Goal: Information Seeking & Learning: Learn about a topic

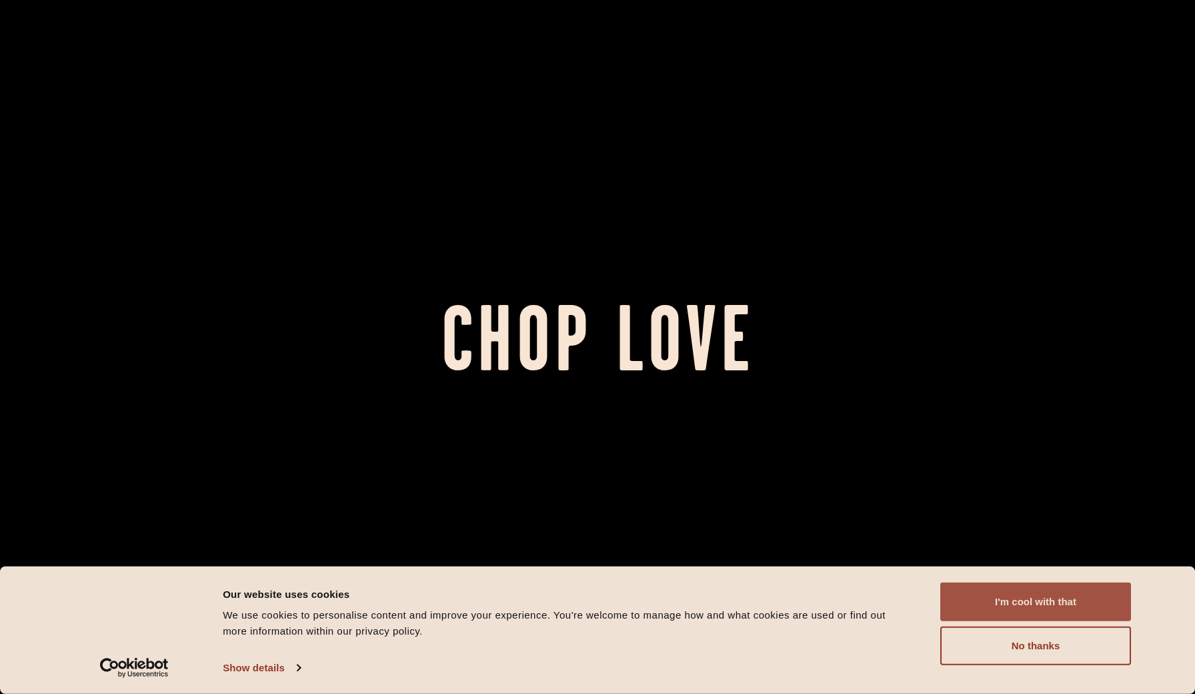
click at [995, 613] on button "I'm cool with that" at bounding box center [1035, 601] width 191 height 39
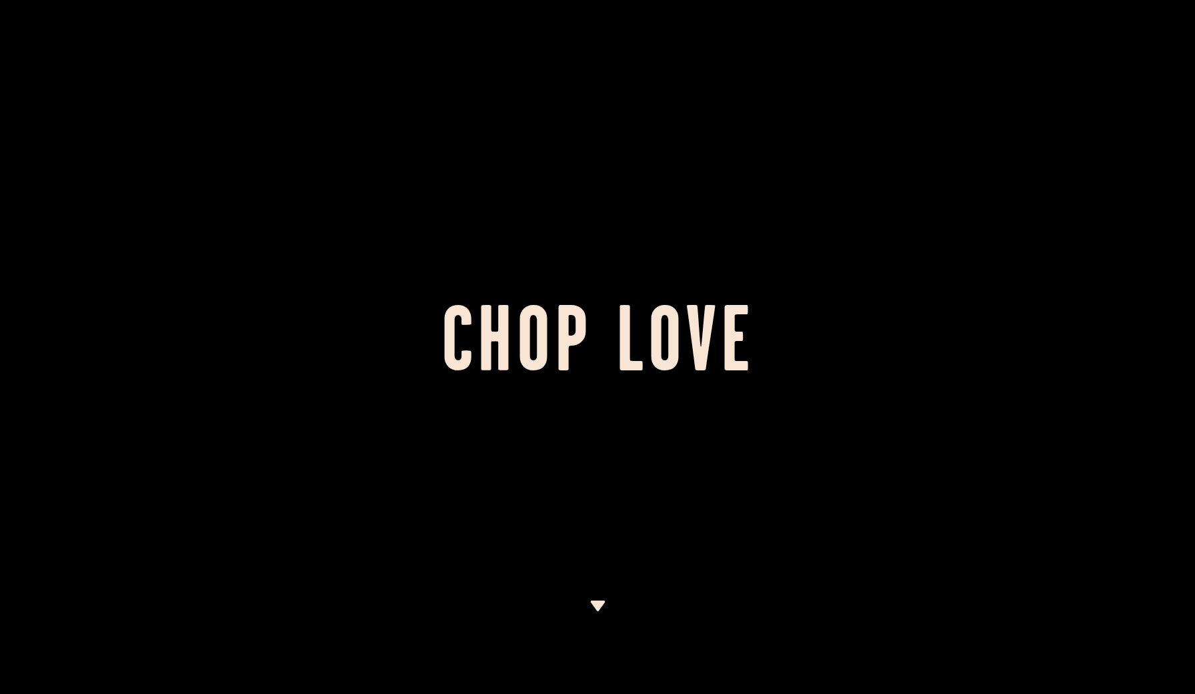
click at [596, 608] on img at bounding box center [598, 605] width 17 height 11
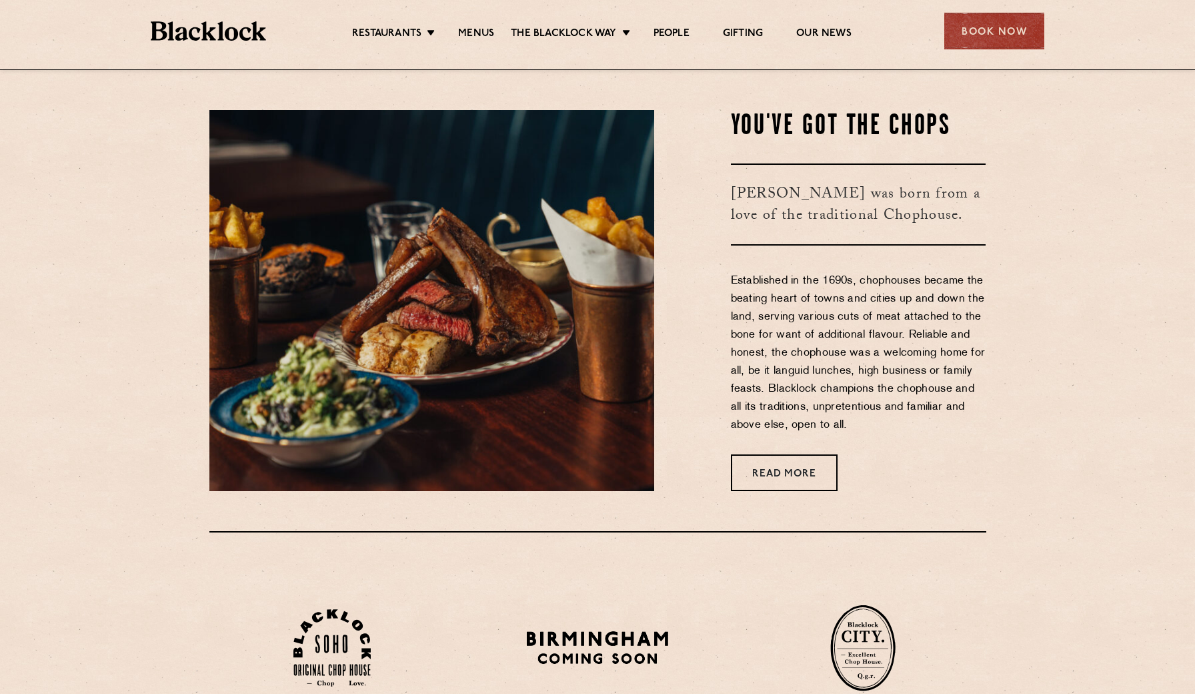
scroll to position [624, 0]
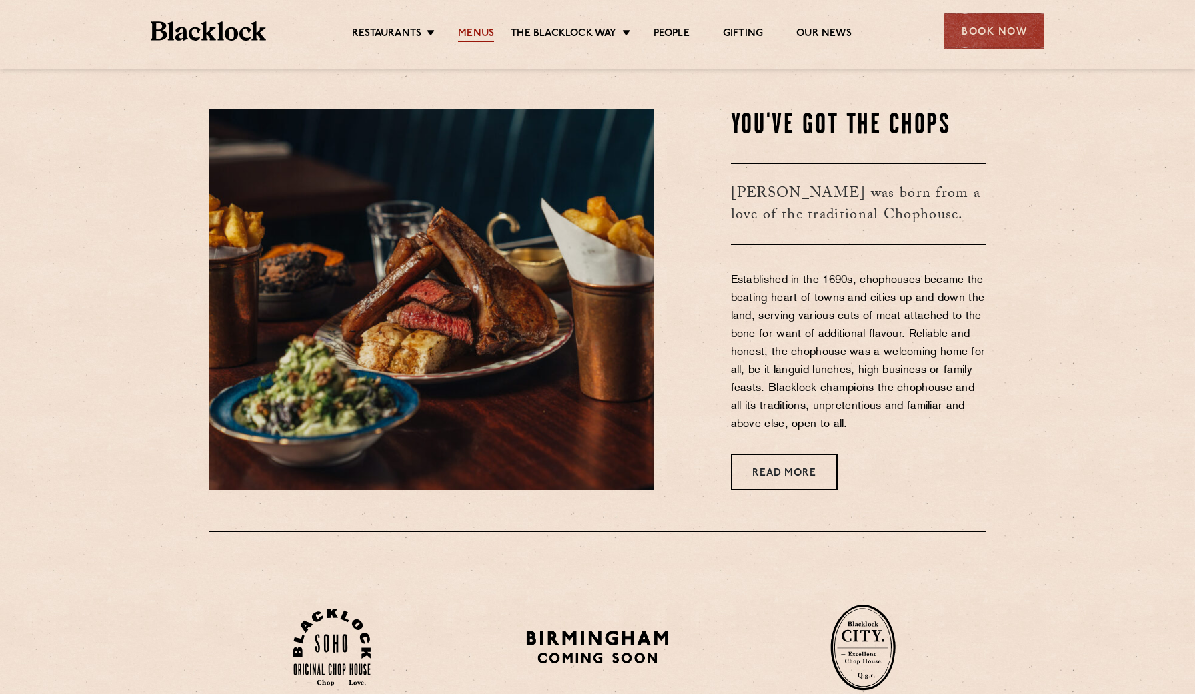
click at [478, 35] on link "Menus" at bounding box center [476, 34] width 36 height 15
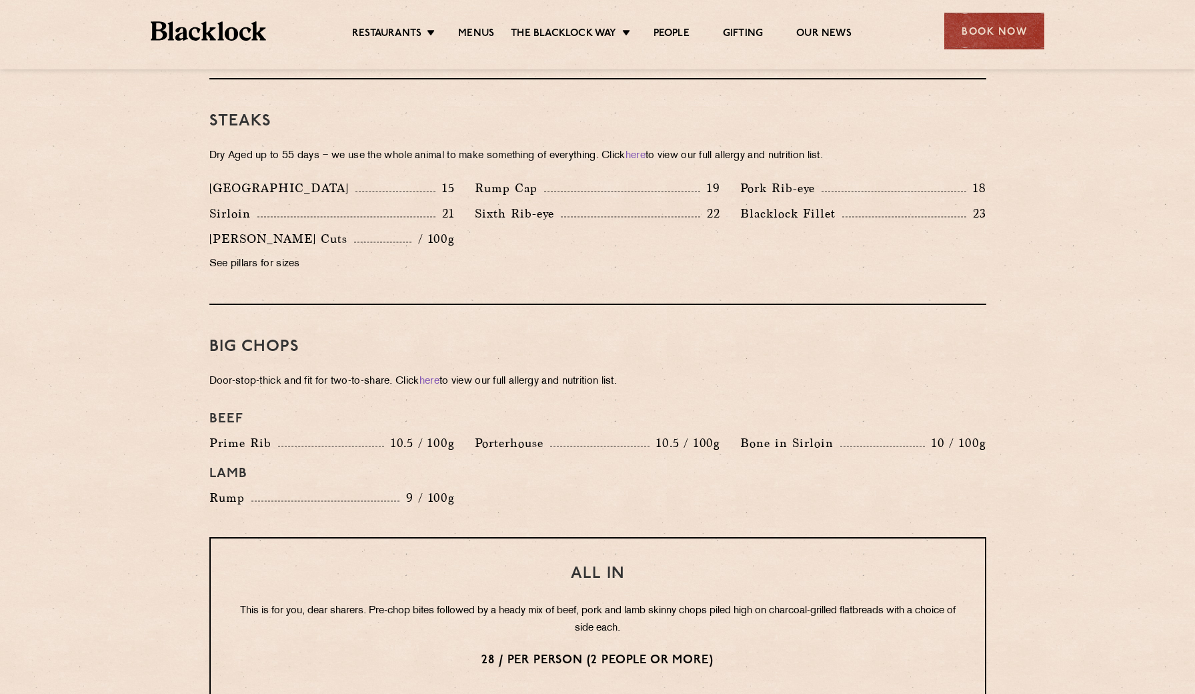
scroll to position [1235, 0]
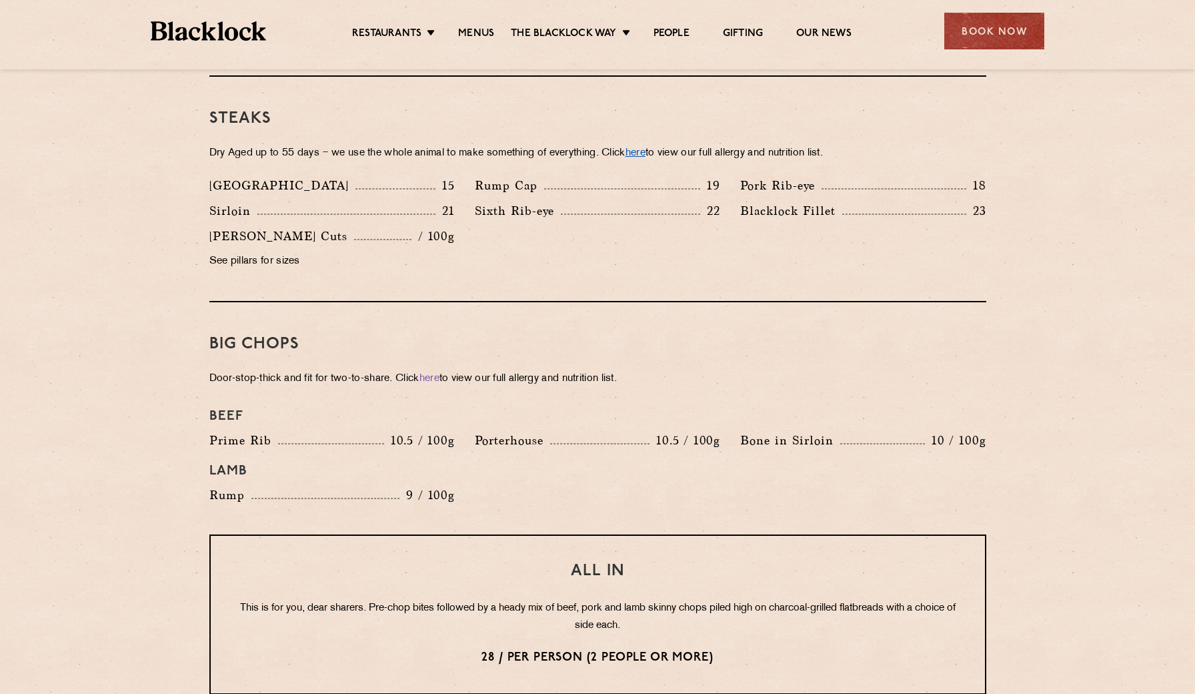
click at [646, 148] on link "here" at bounding box center [636, 153] width 20 height 10
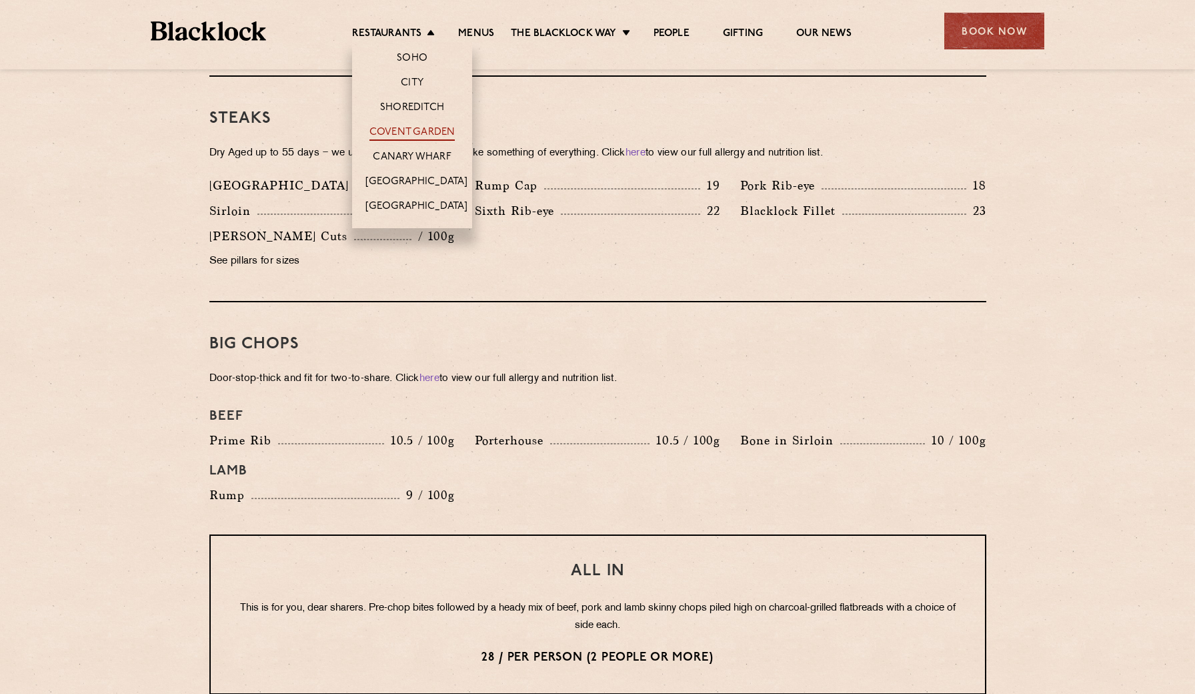
click at [446, 129] on link "Covent Garden" at bounding box center [413, 133] width 86 height 15
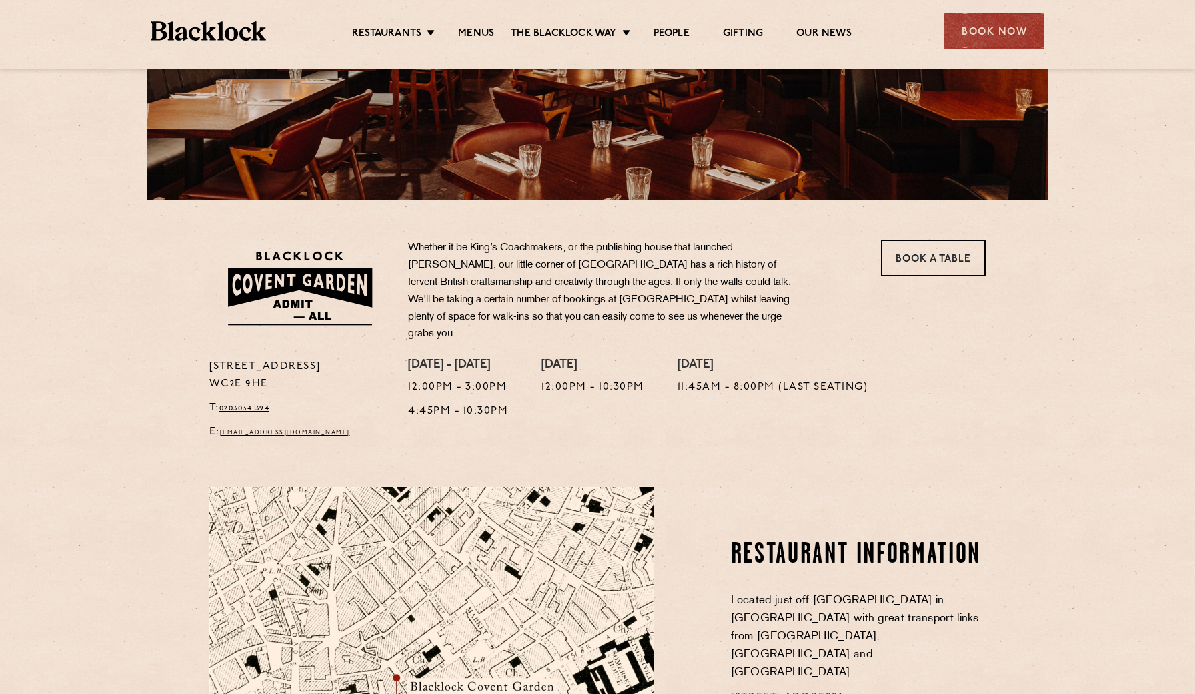
scroll to position [406, 0]
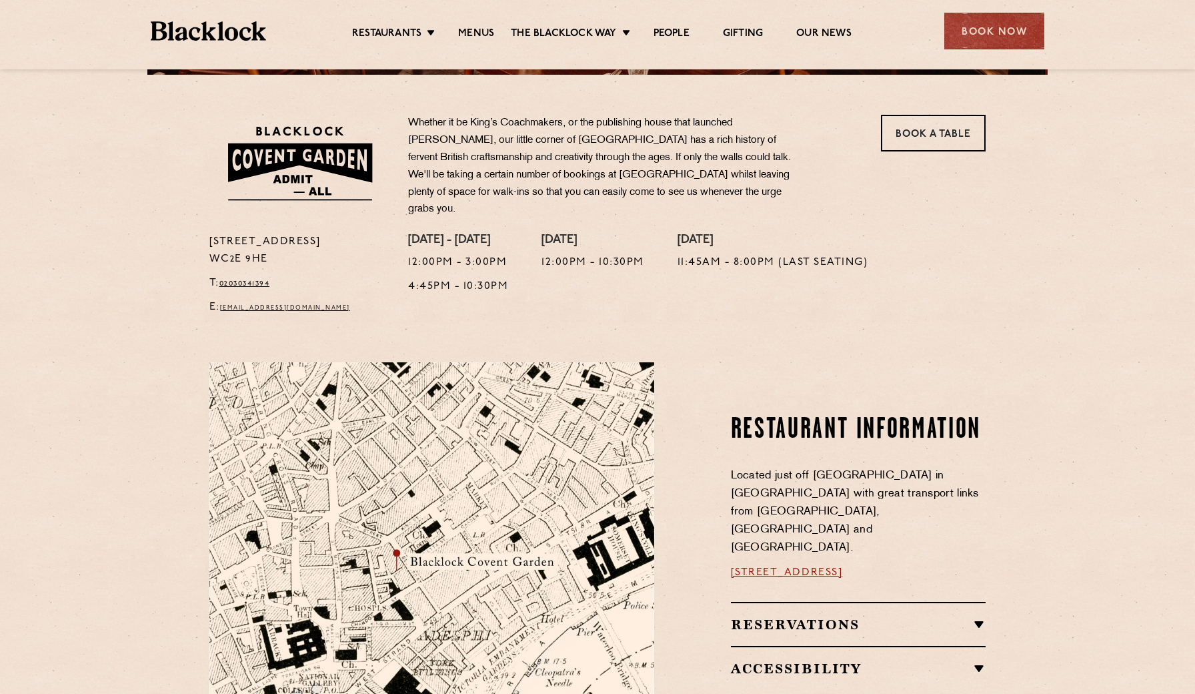
click at [938, 155] on div "Book a Table" at bounding box center [929, 174] width 133 height 119
click at [932, 149] on link "Book a Table" at bounding box center [933, 133] width 105 height 37
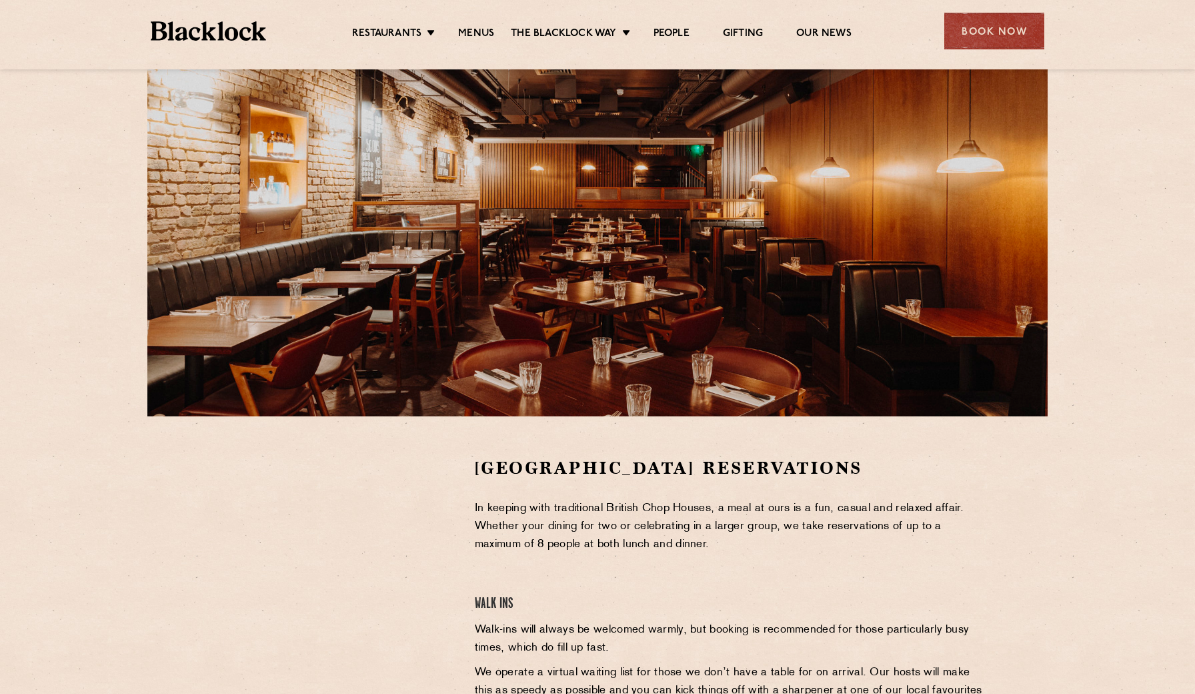
scroll to position [79, 0]
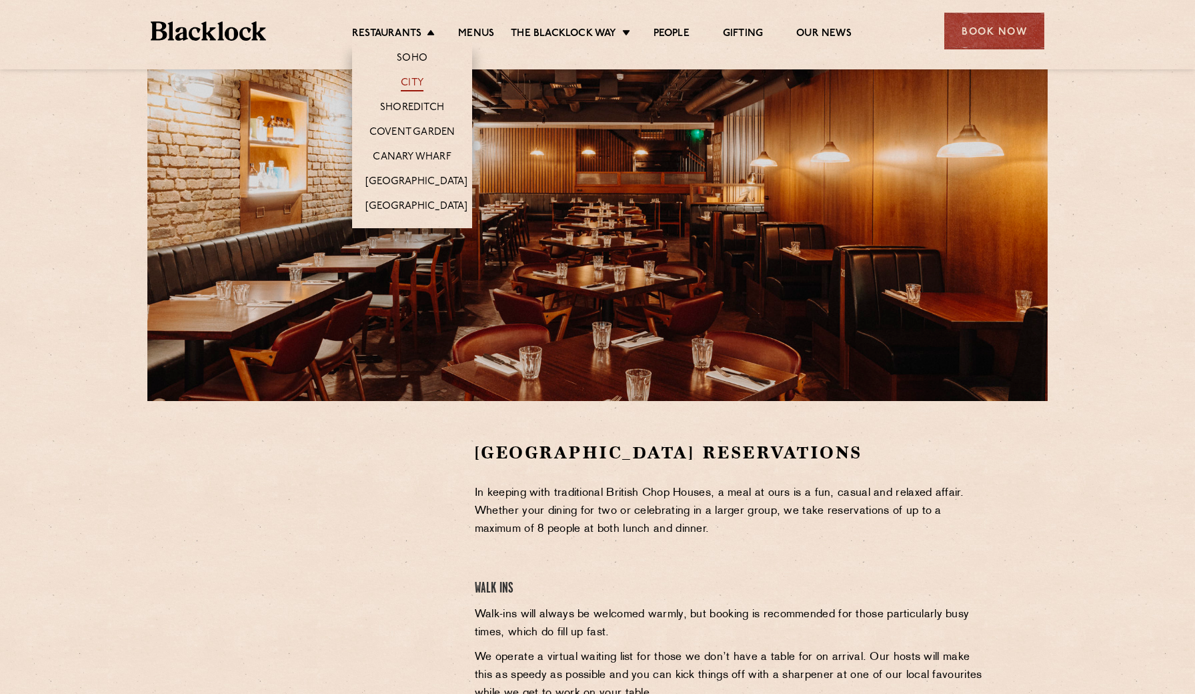
click at [417, 83] on link "City" at bounding box center [412, 84] width 23 height 15
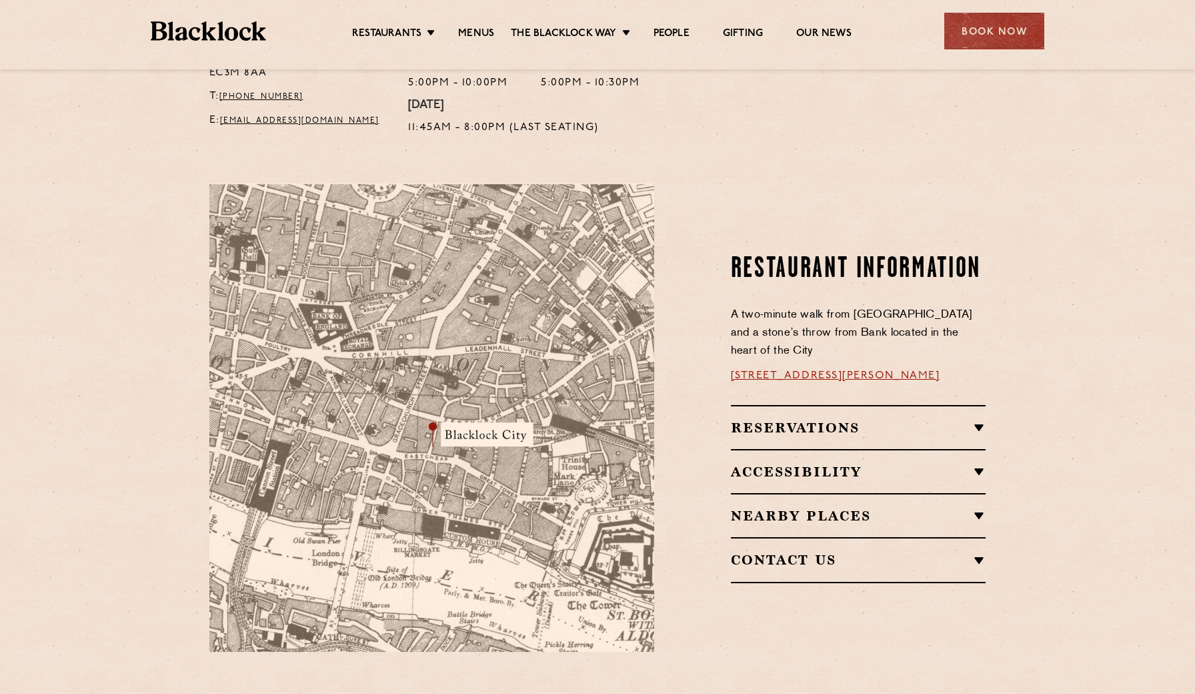
scroll to position [627, 0]
click at [482, 35] on link "Menus" at bounding box center [476, 34] width 36 height 15
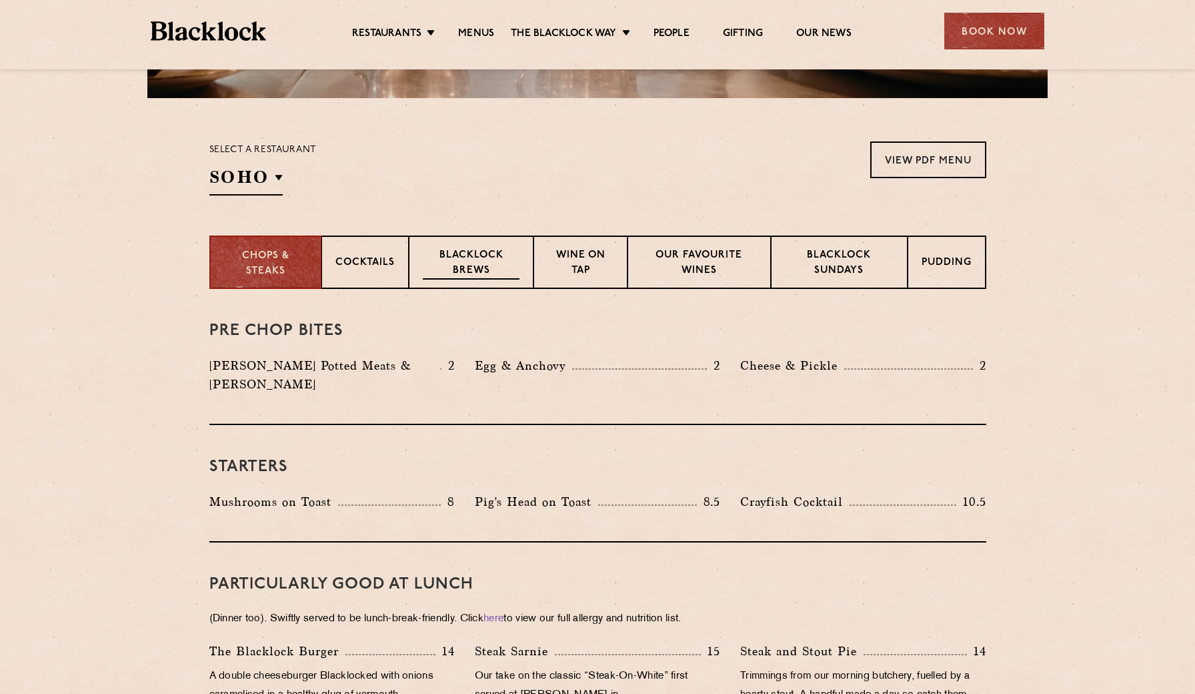
scroll to position [385, 0]
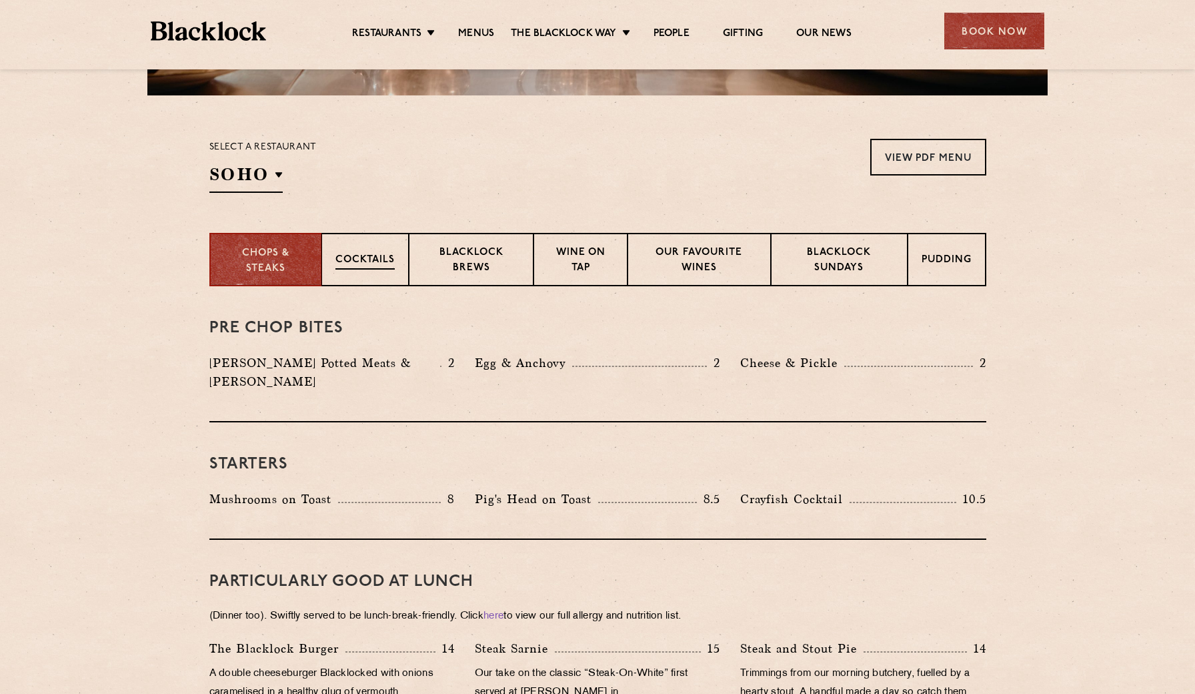
click at [395, 256] on p "Cocktails" at bounding box center [364, 261] width 59 height 17
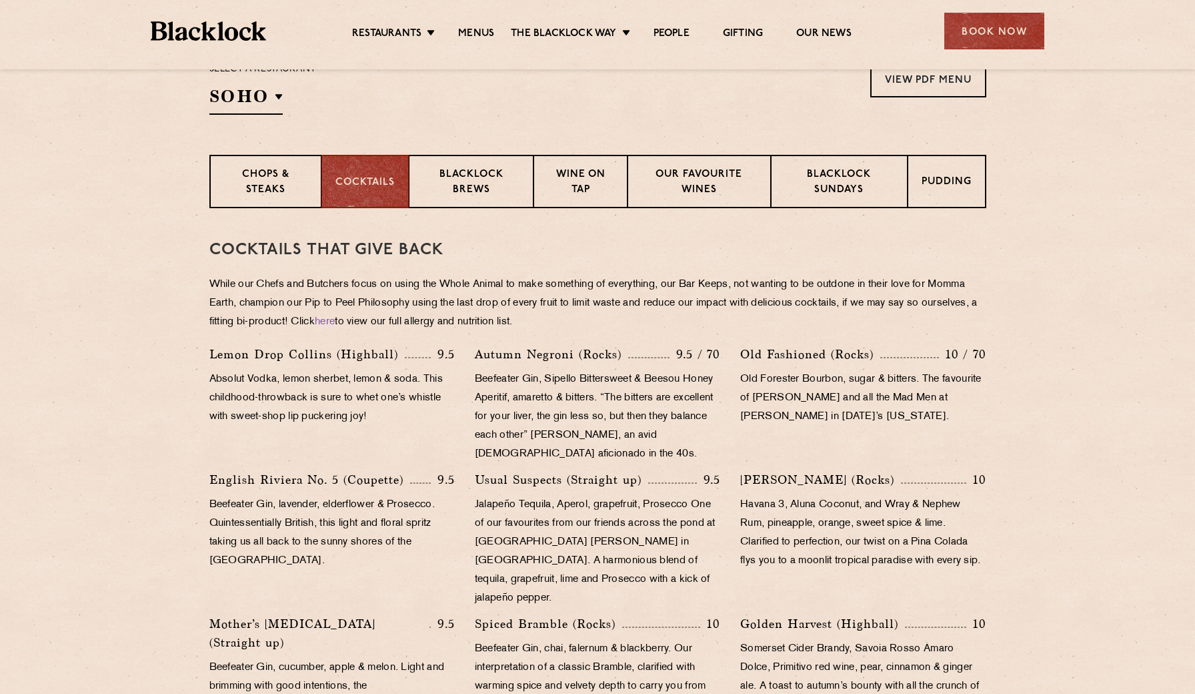
scroll to position [450, 0]
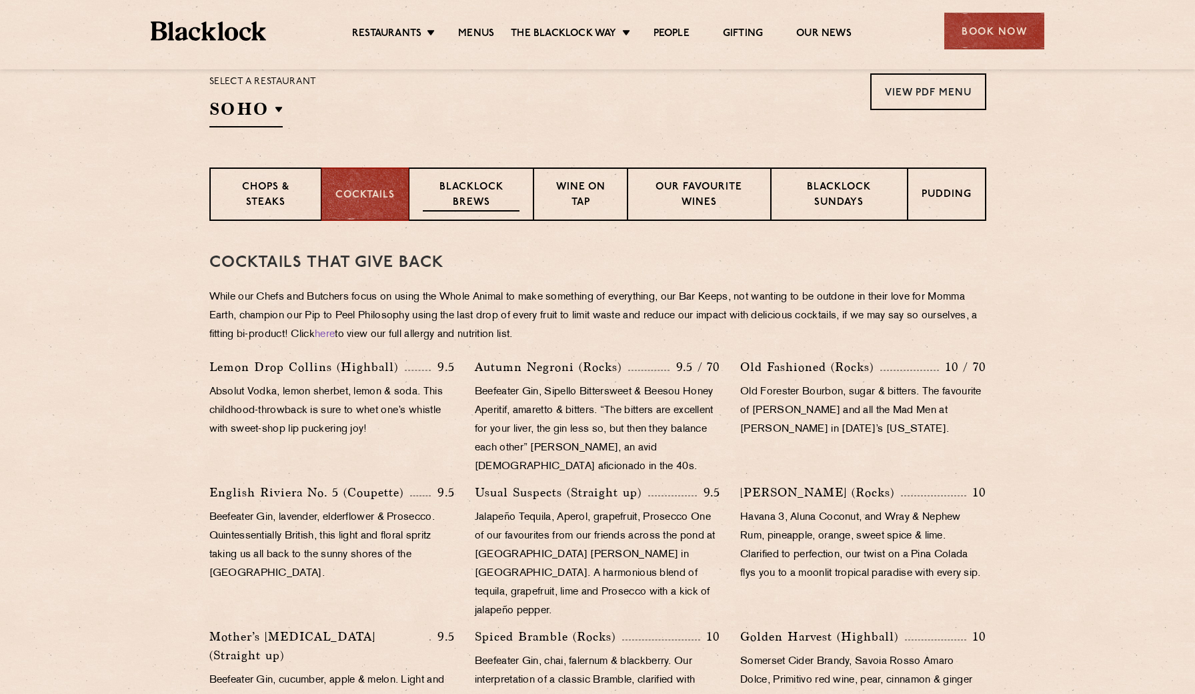
click at [492, 213] on div "Blacklock Brews" at bounding box center [471, 193] width 125 height 53
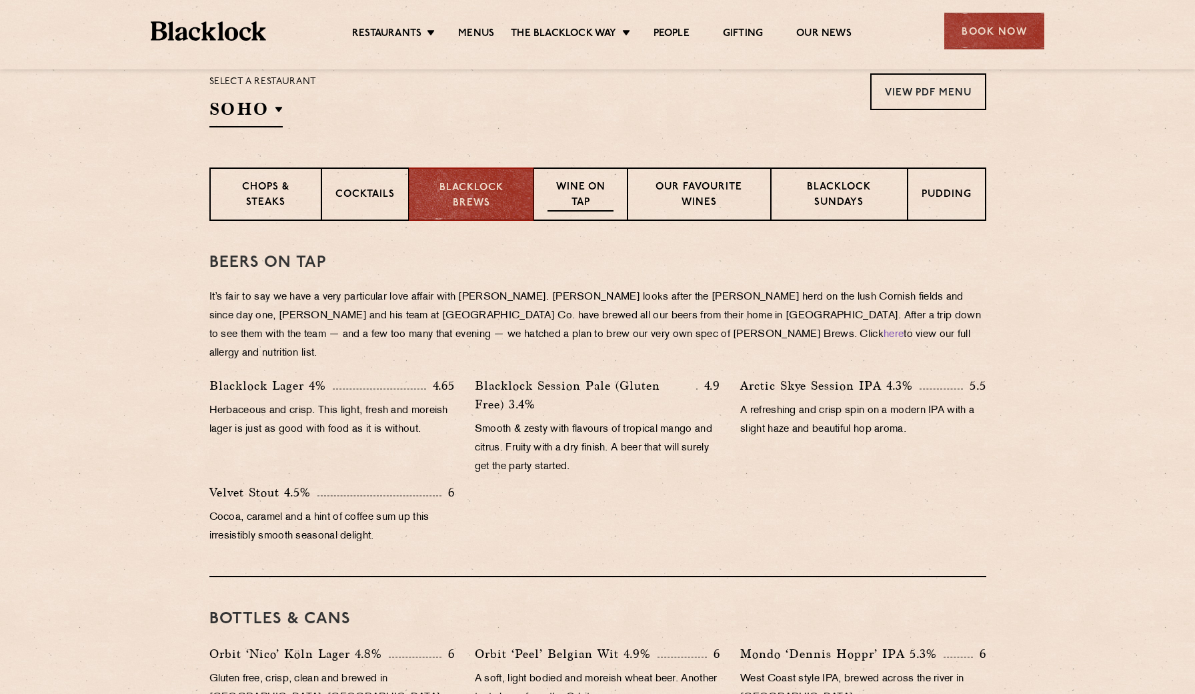
click at [584, 205] on p "Wine on Tap" at bounding box center [580, 195] width 65 height 31
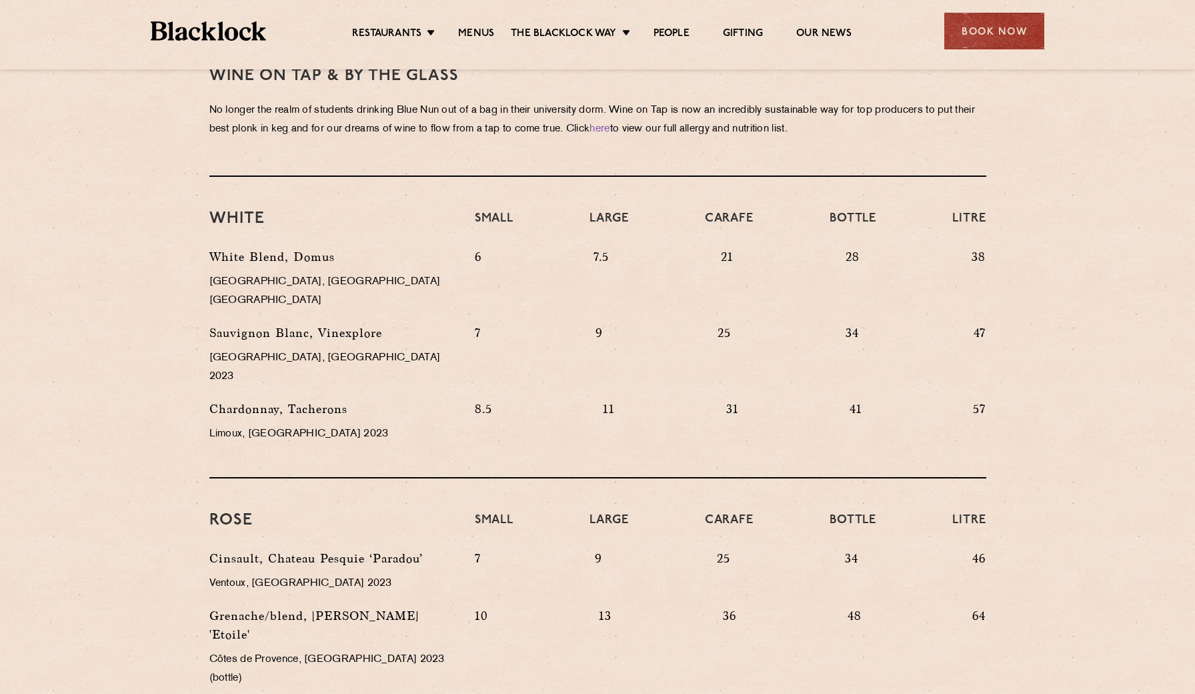
scroll to position [452, 0]
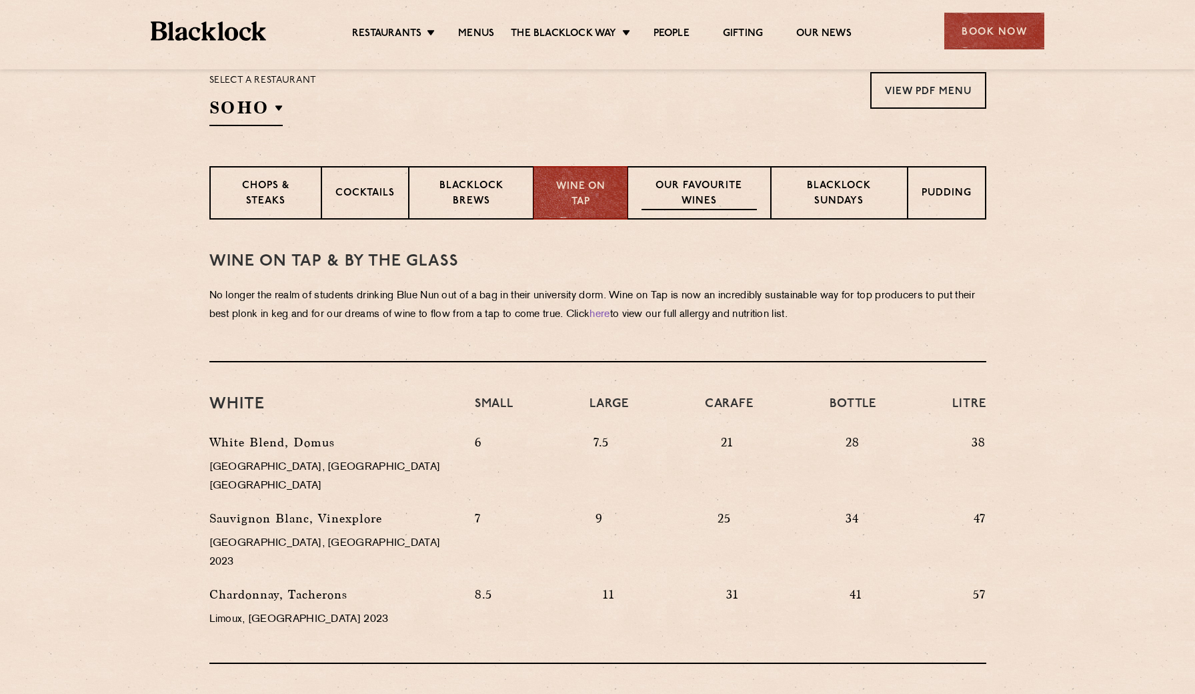
click at [707, 204] on p "Our favourite wines" at bounding box center [699, 194] width 115 height 31
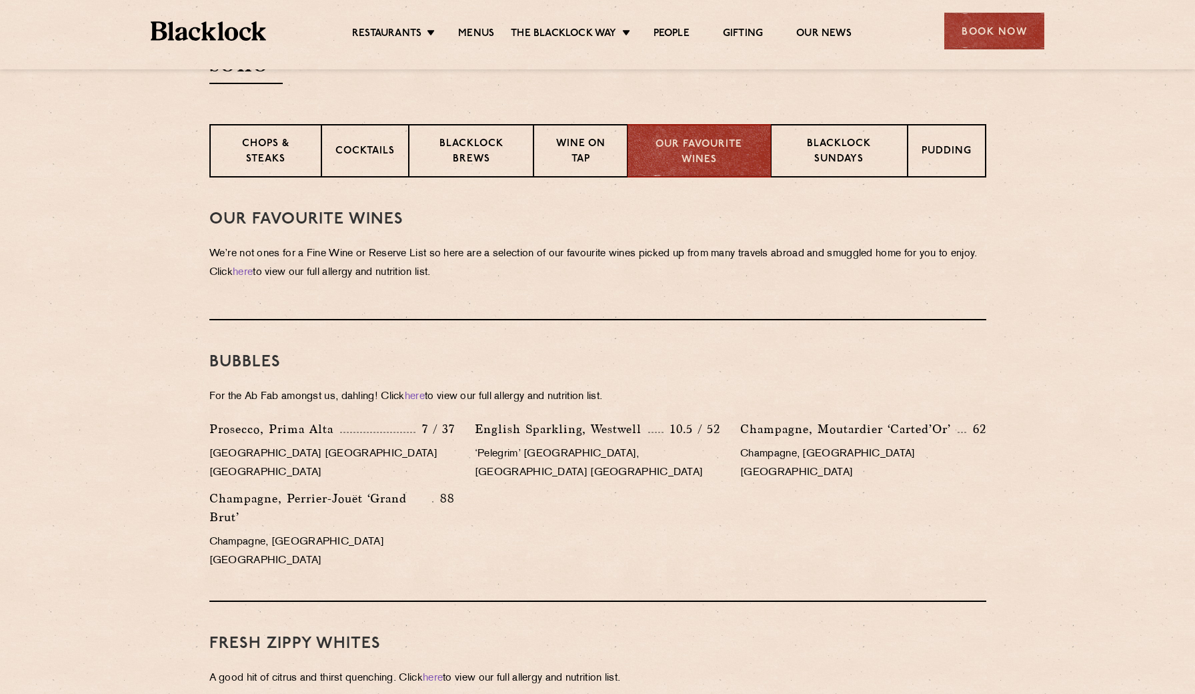
scroll to position [475, 0]
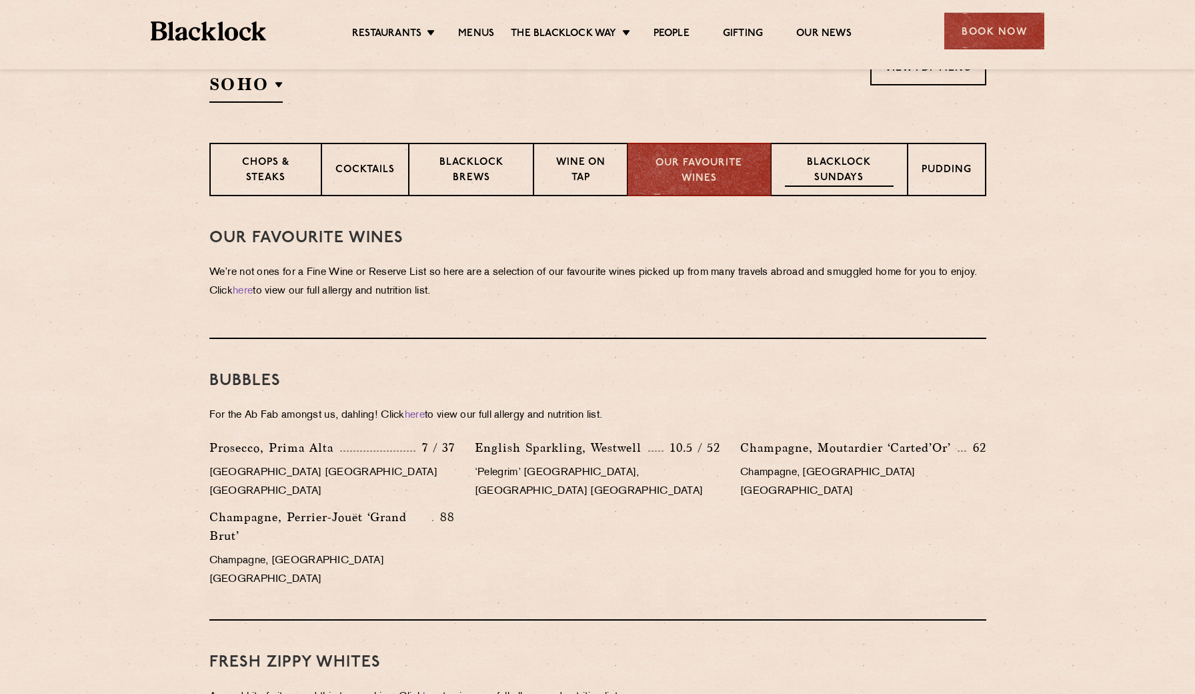
click at [849, 169] on p "Blacklock Sundays" at bounding box center [839, 170] width 108 height 31
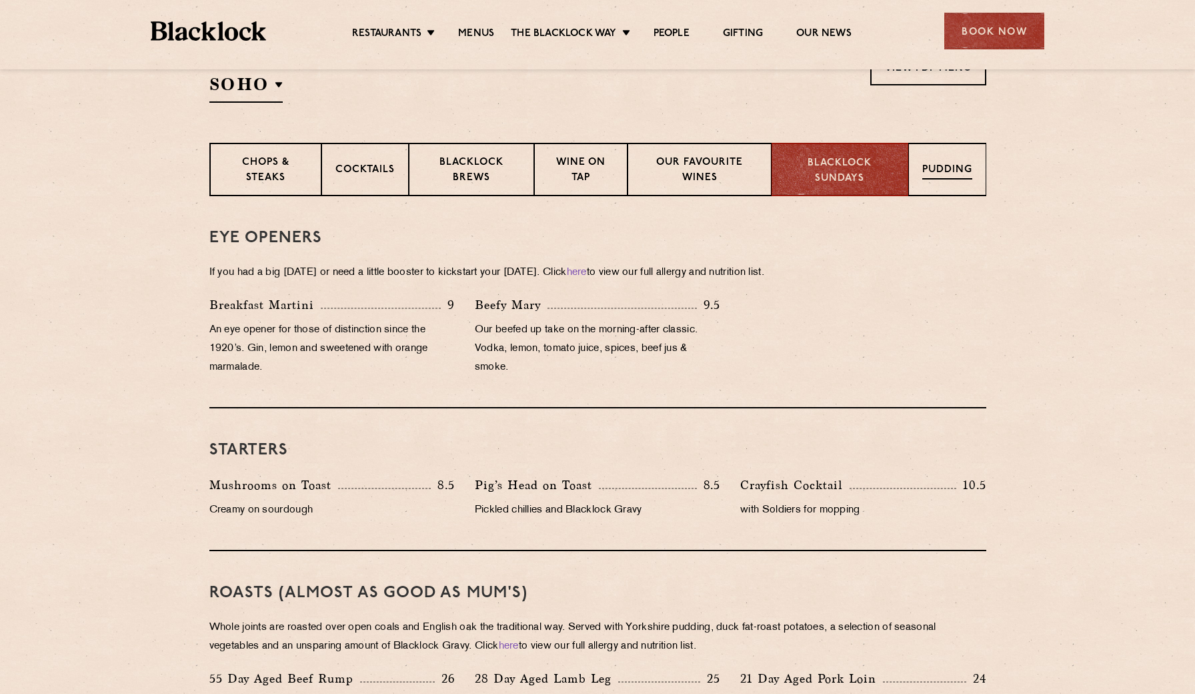
click at [940, 183] on div "Pudding" at bounding box center [947, 169] width 78 height 53
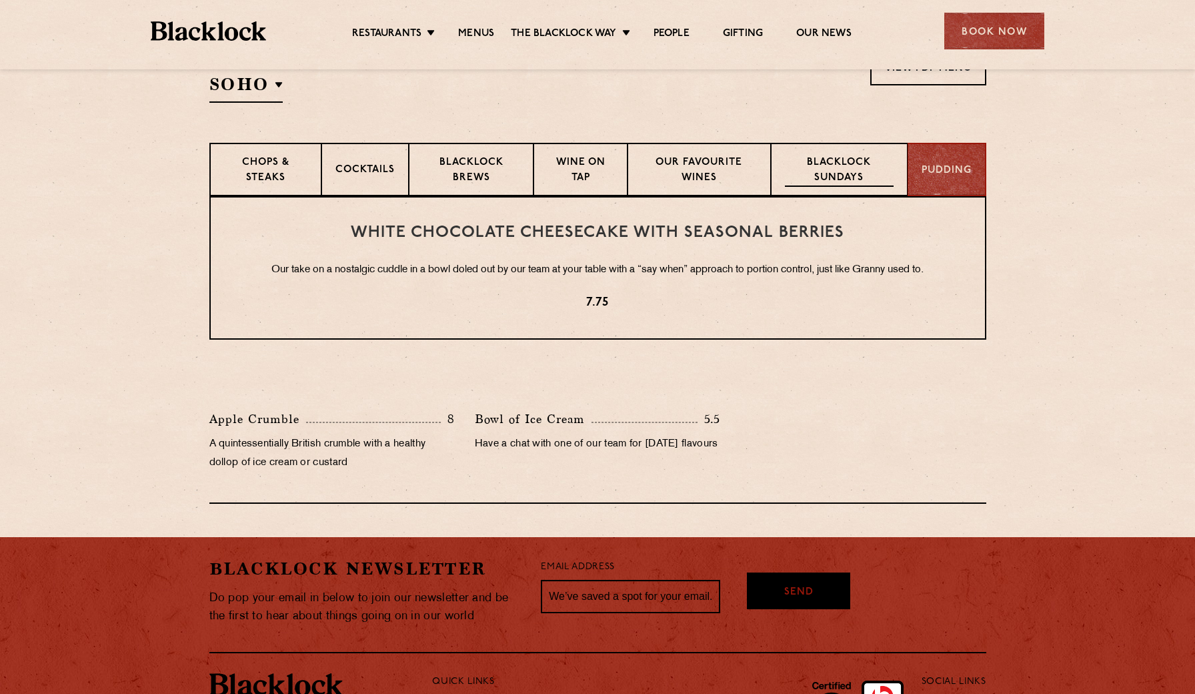
click at [886, 186] on p "Blacklock Sundays" at bounding box center [839, 170] width 108 height 31
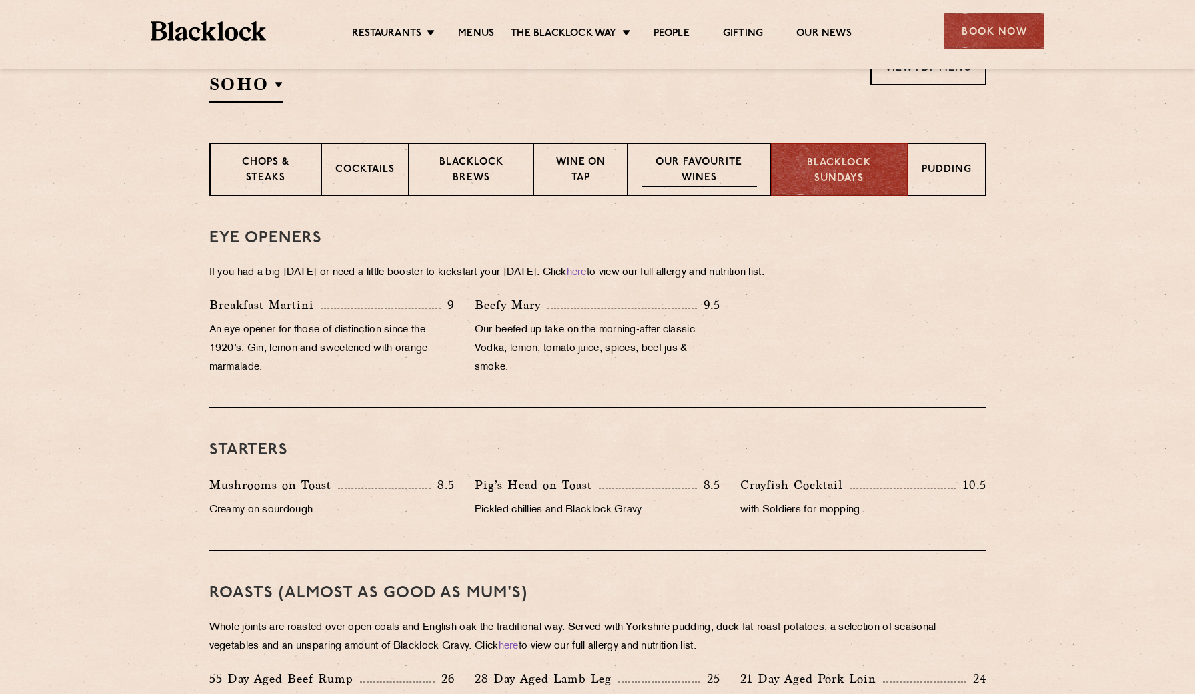
click at [751, 183] on p "Our favourite wines" at bounding box center [699, 170] width 115 height 31
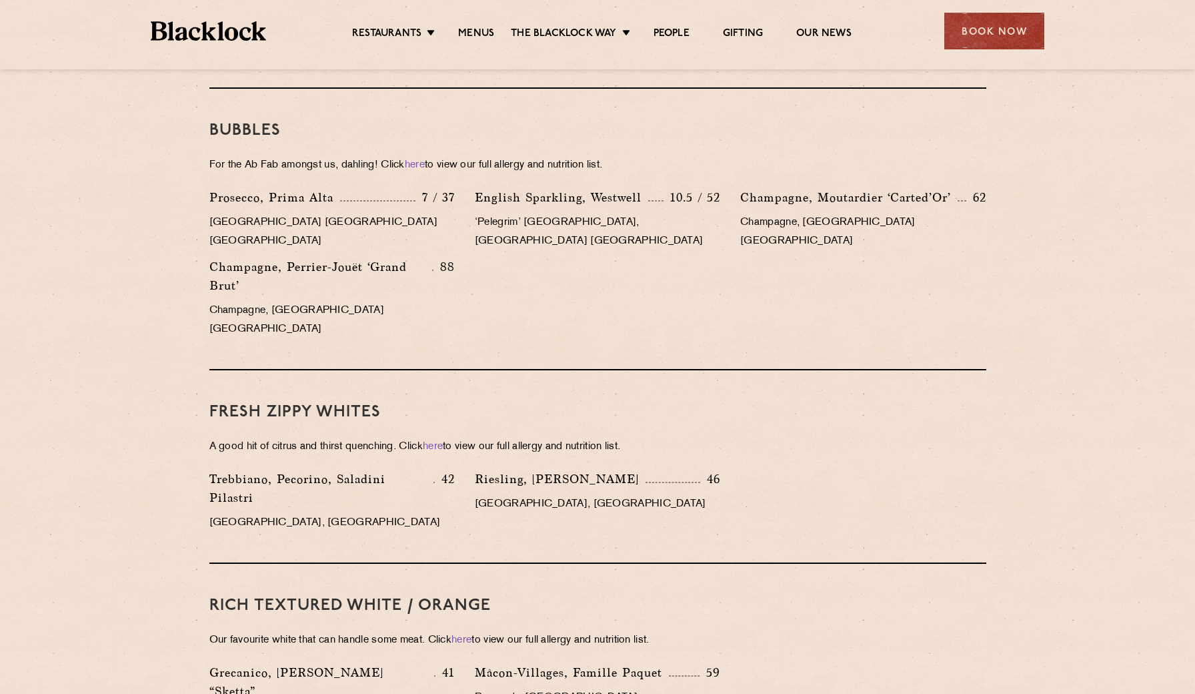
scroll to position [180, 0]
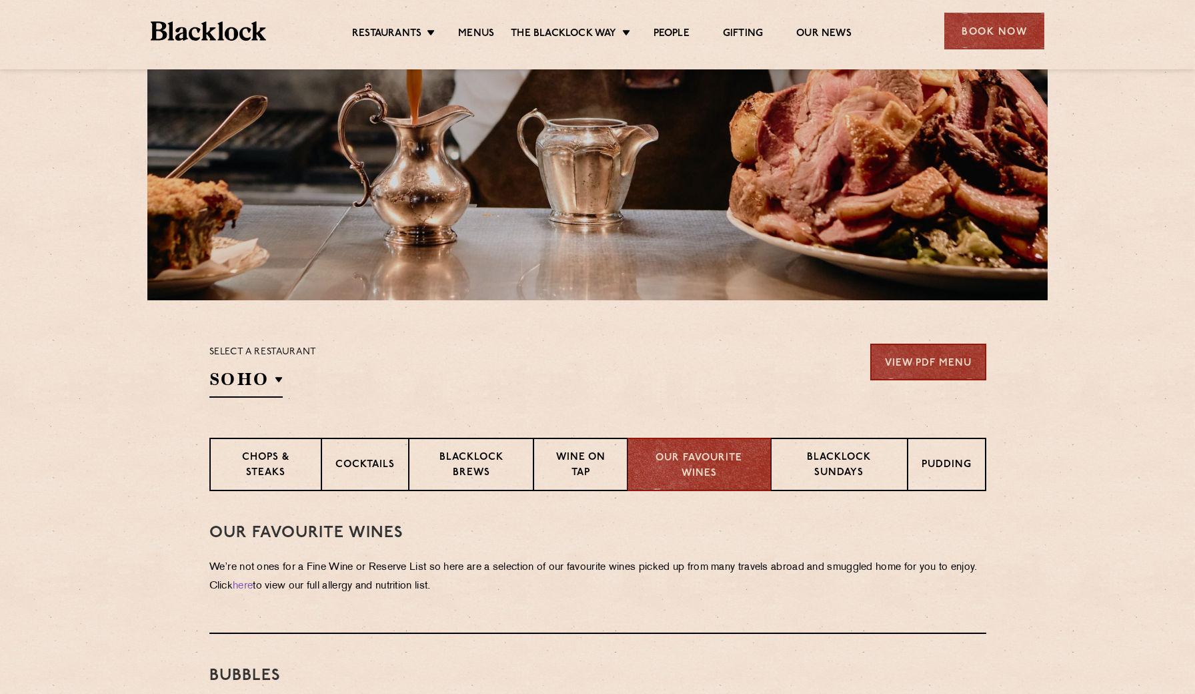
click at [912, 360] on link "View PDF Menu" at bounding box center [928, 361] width 116 height 37
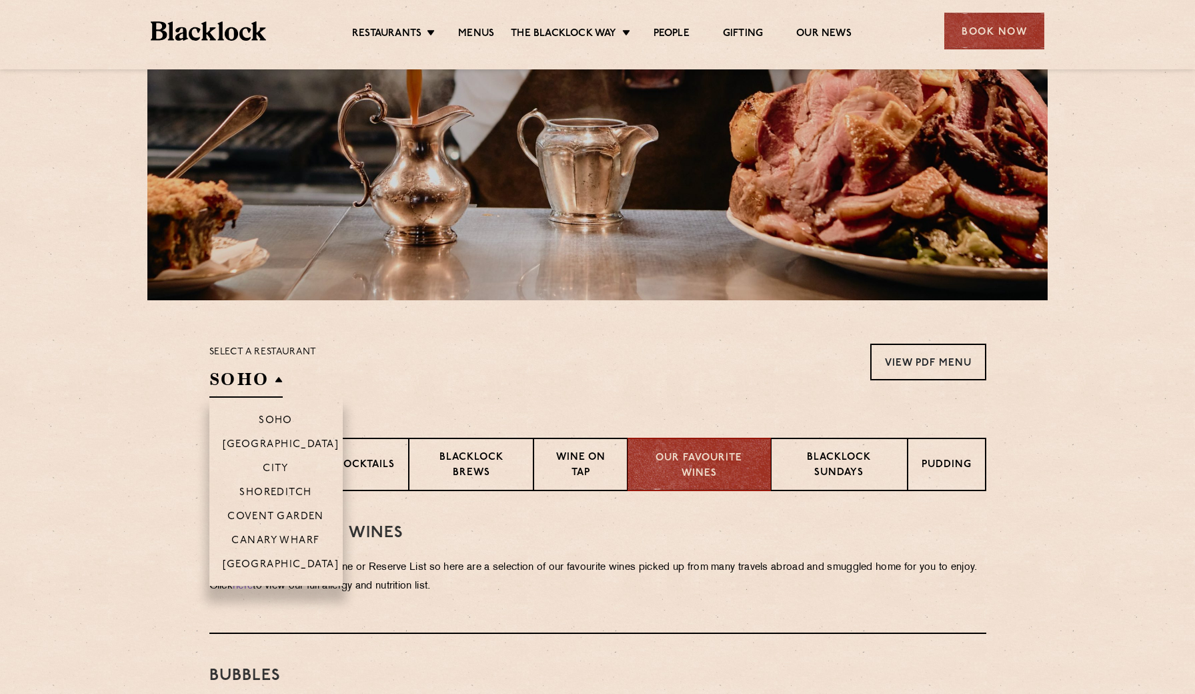
click at [241, 376] on h2 "SOHO" at bounding box center [245, 383] width 73 height 30
click at [288, 467] on p "City" at bounding box center [276, 469] width 26 height 13
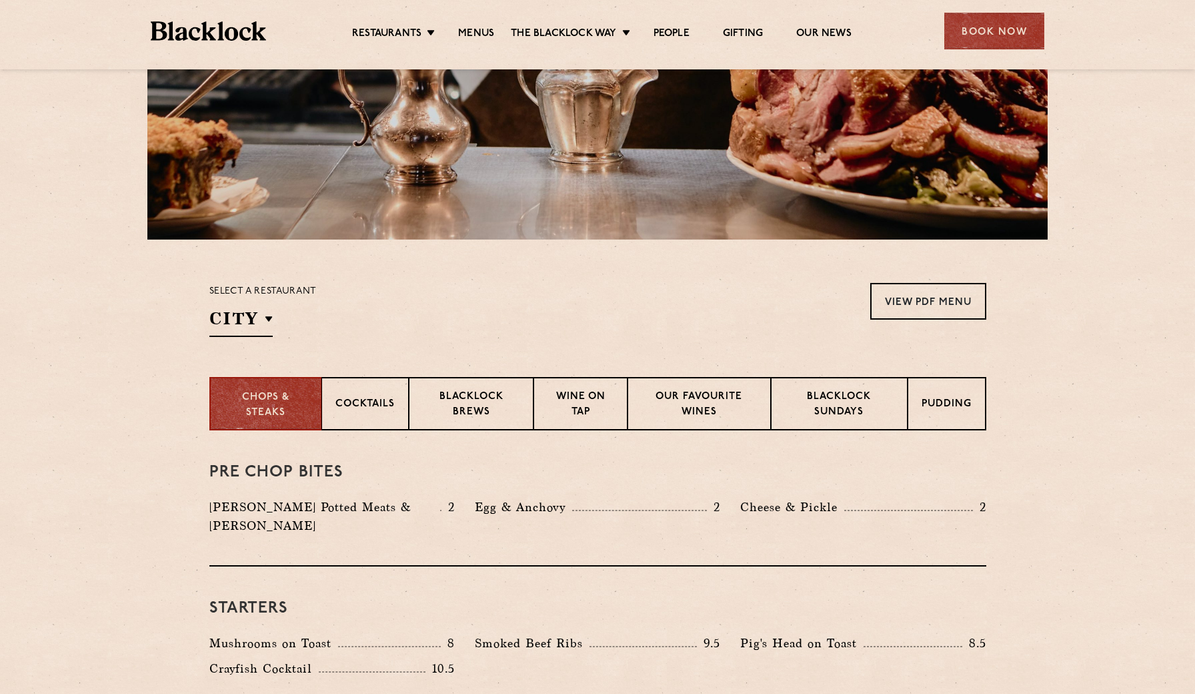
scroll to position [337, 0]
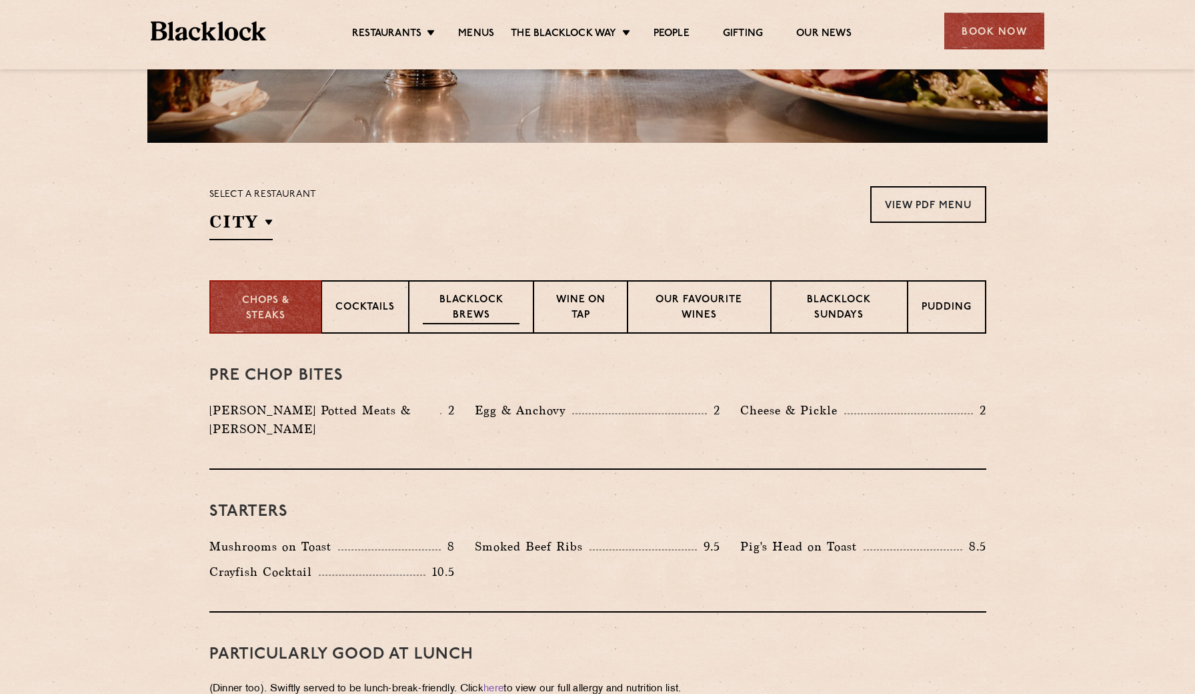
click at [472, 303] on p "Blacklock Brews" at bounding box center [471, 308] width 97 height 31
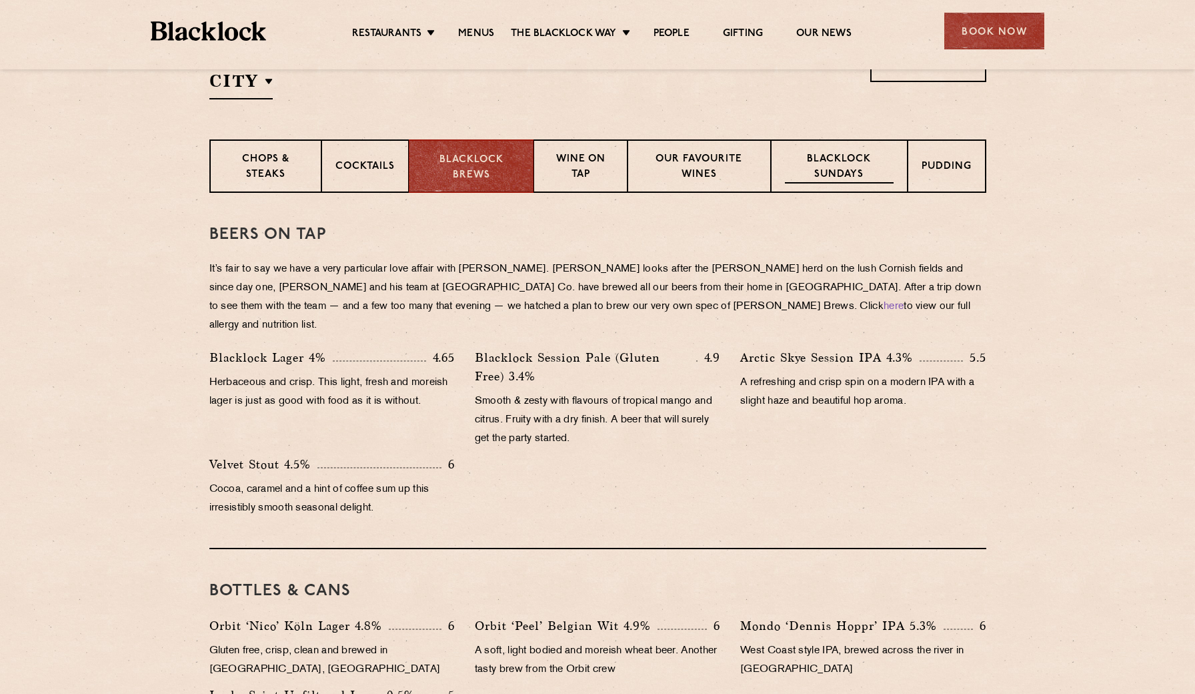
scroll to position [450, 0]
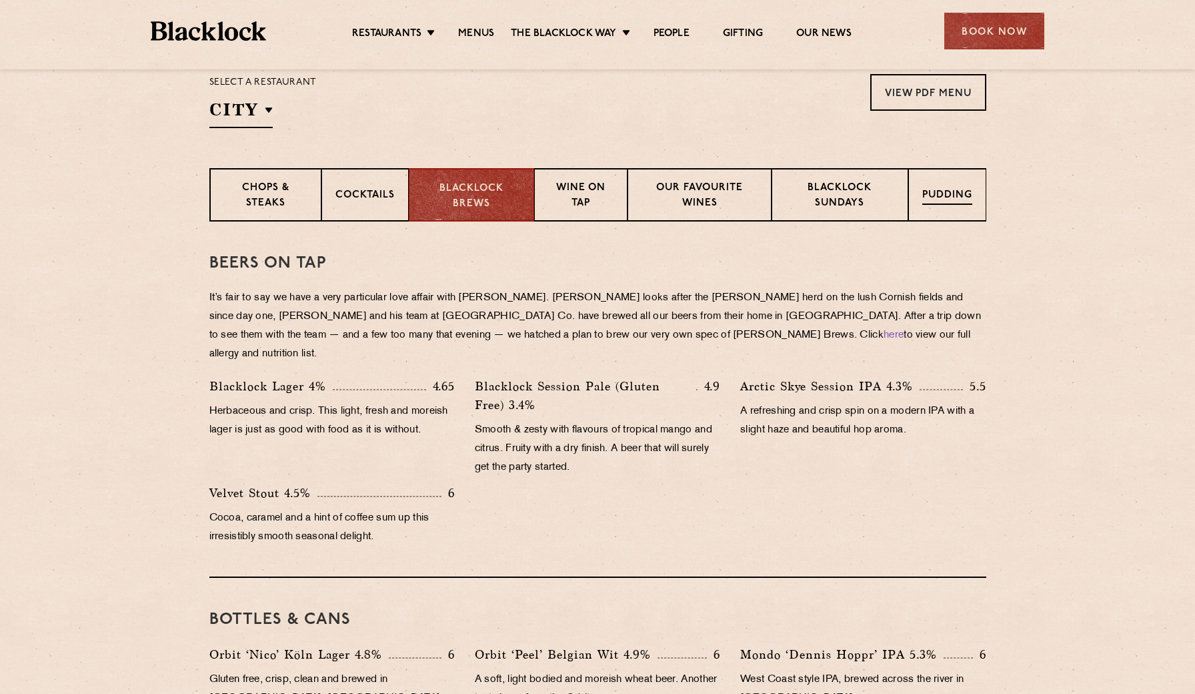
click at [981, 186] on div "Pudding" at bounding box center [947, 194] width 78 height 53
